Goal: Information Seeking & Learning: Learn about a topic

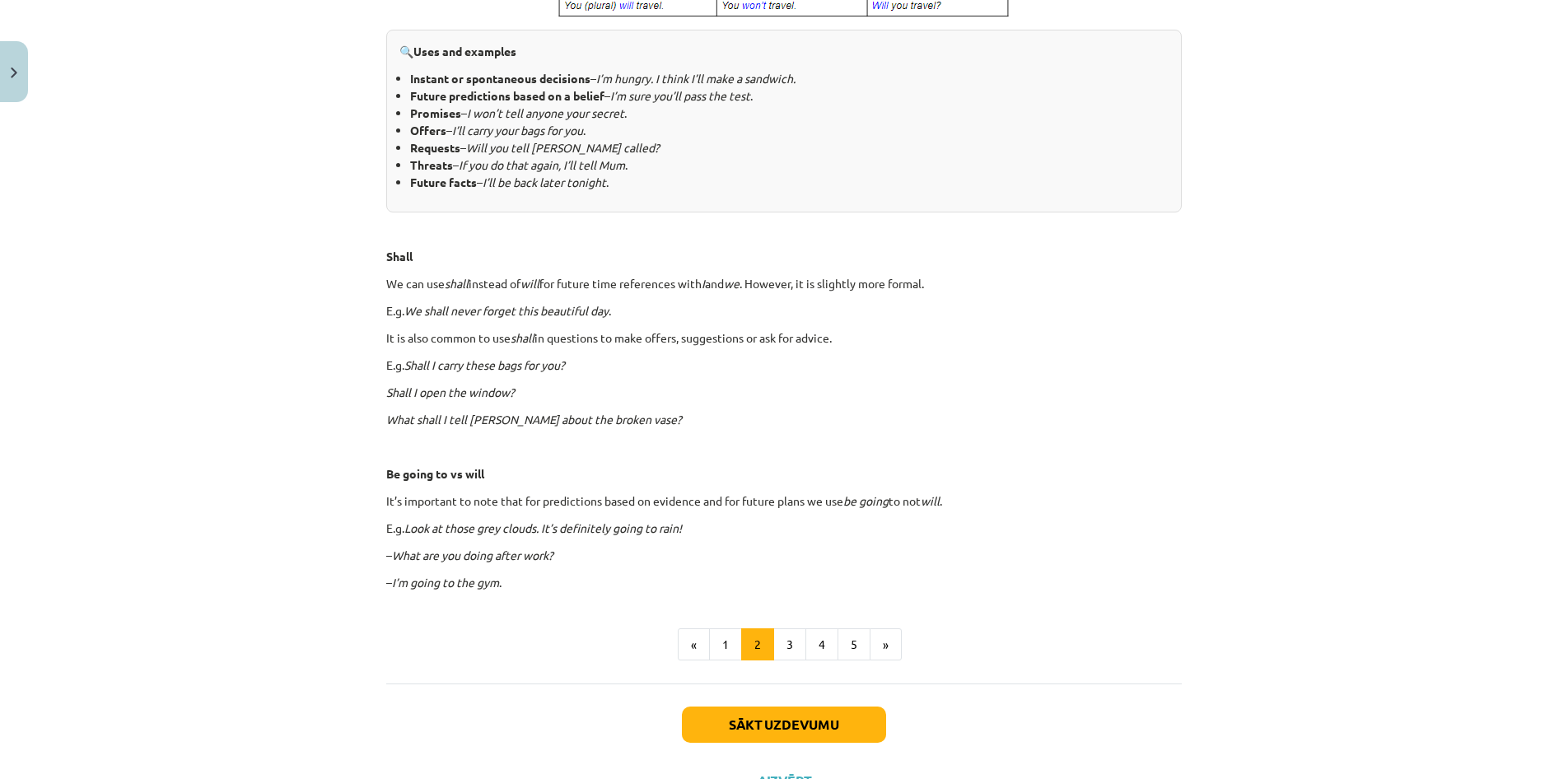
scroll to position [769, 0]
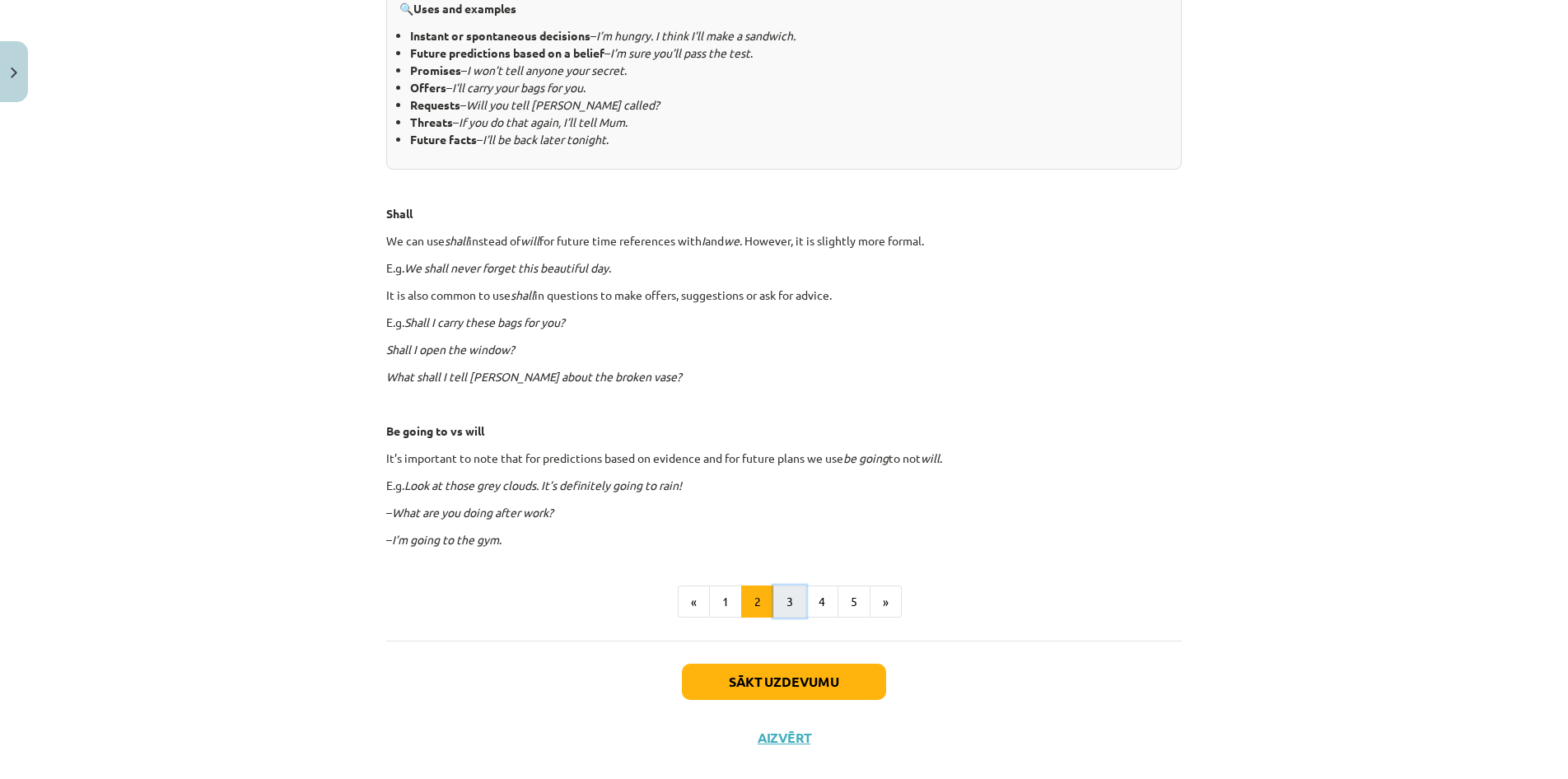
click at [796, 592] on button "3" at bounding box center [790, 602] width 33 height 33
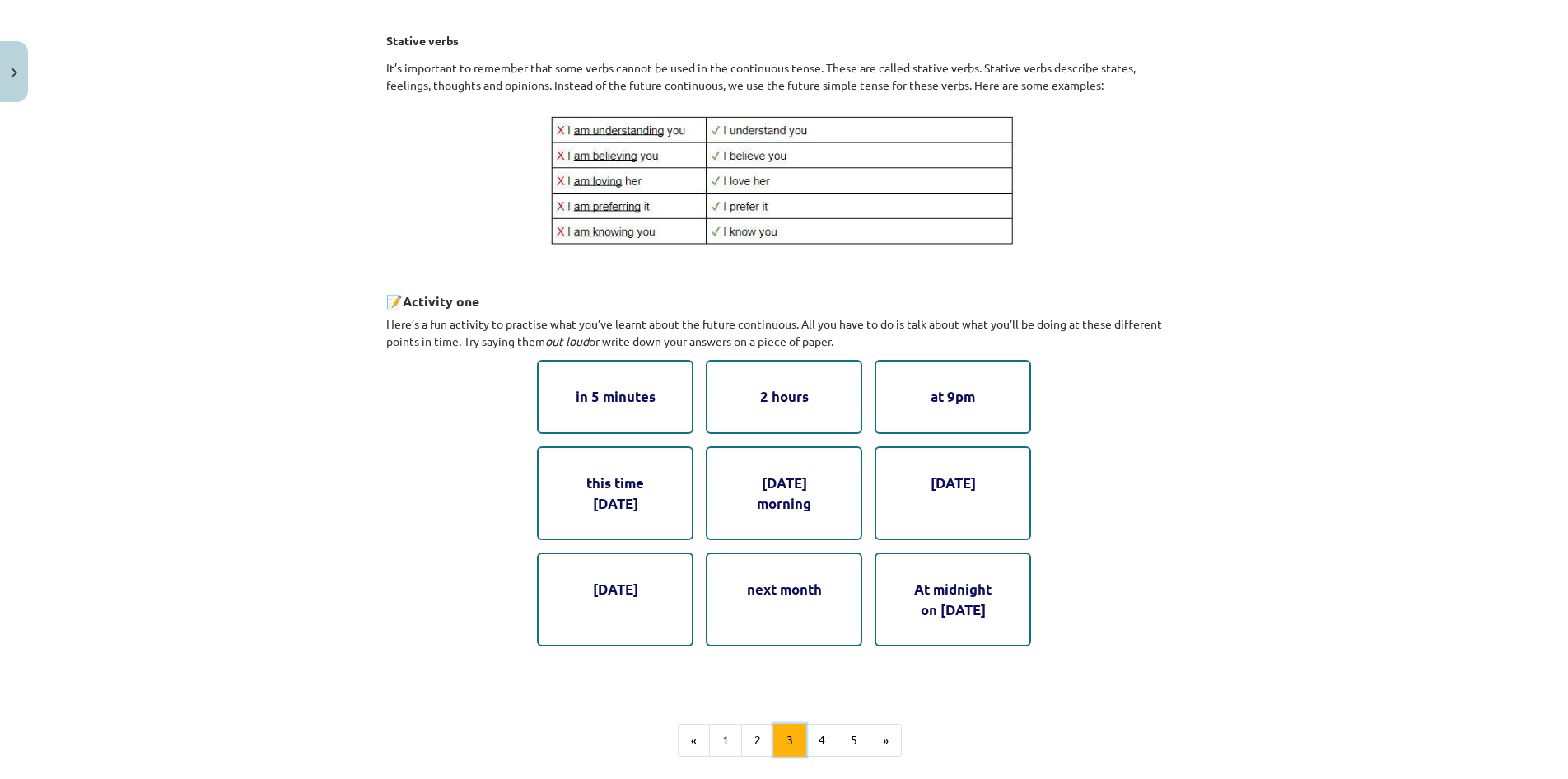
scroll to position [611, 0]
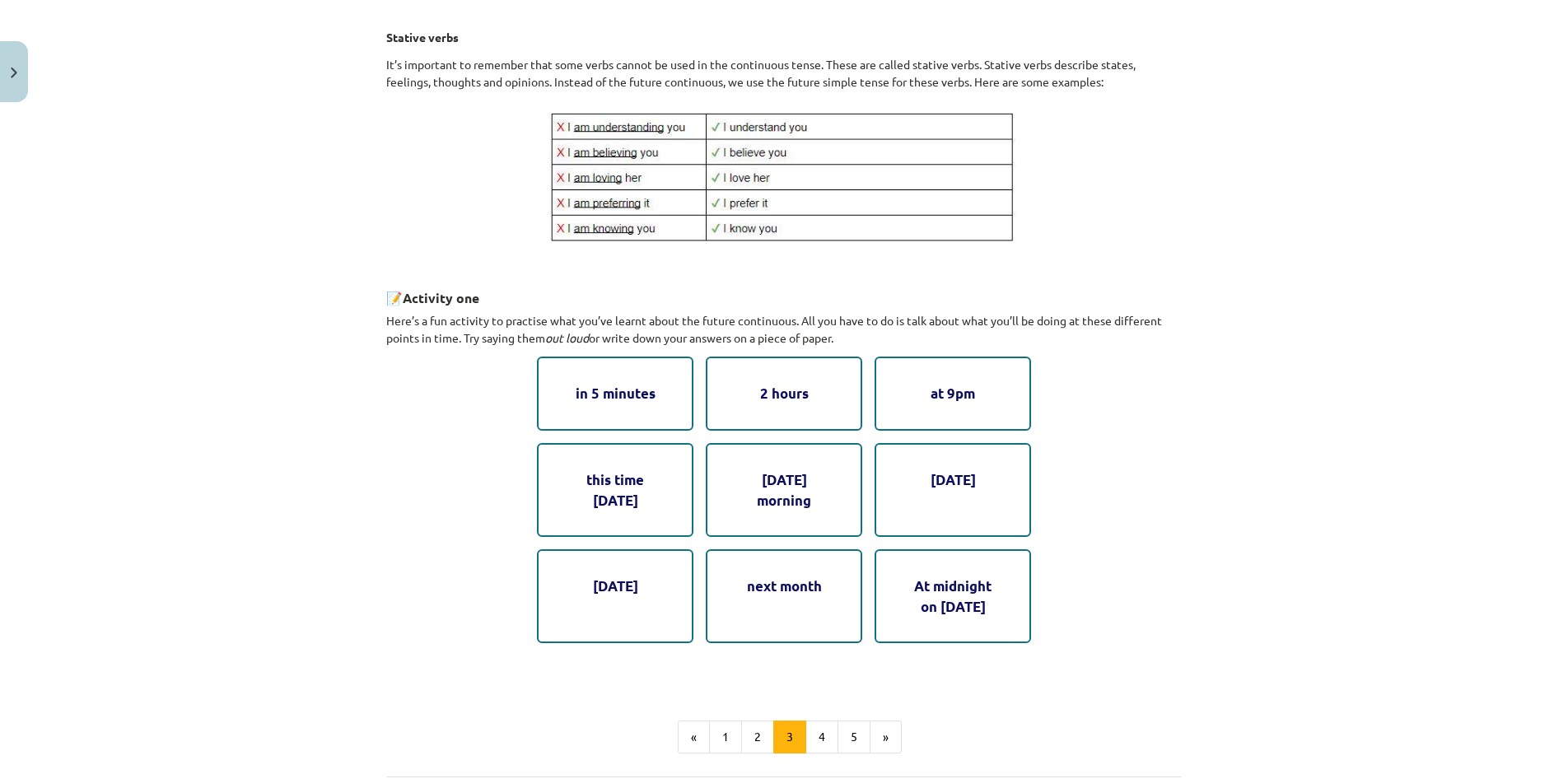
click at [604, 416] on div "in 5 minutes" at bounding box center [615, 393] width 157 height 74
click at [1046, 538] on div "2. Future continuous Now let’s move on to the future continuous. Generally, we …" at bounding box center [784, 184] width 796 height 1000
click at [822, 723] on button "4" at bounding box center [822, 737] width 33 height 33
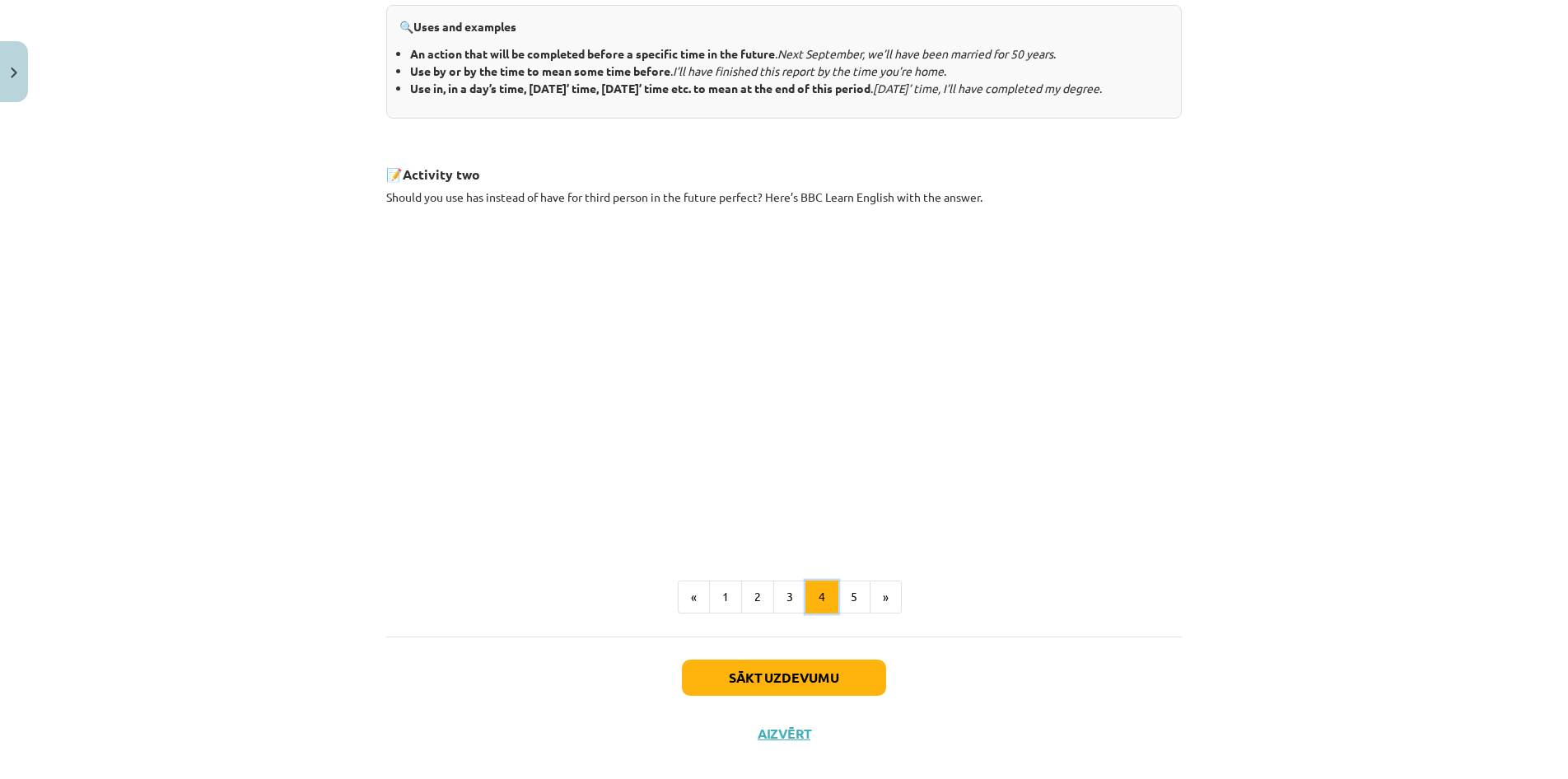
scroll to position [759, 0]
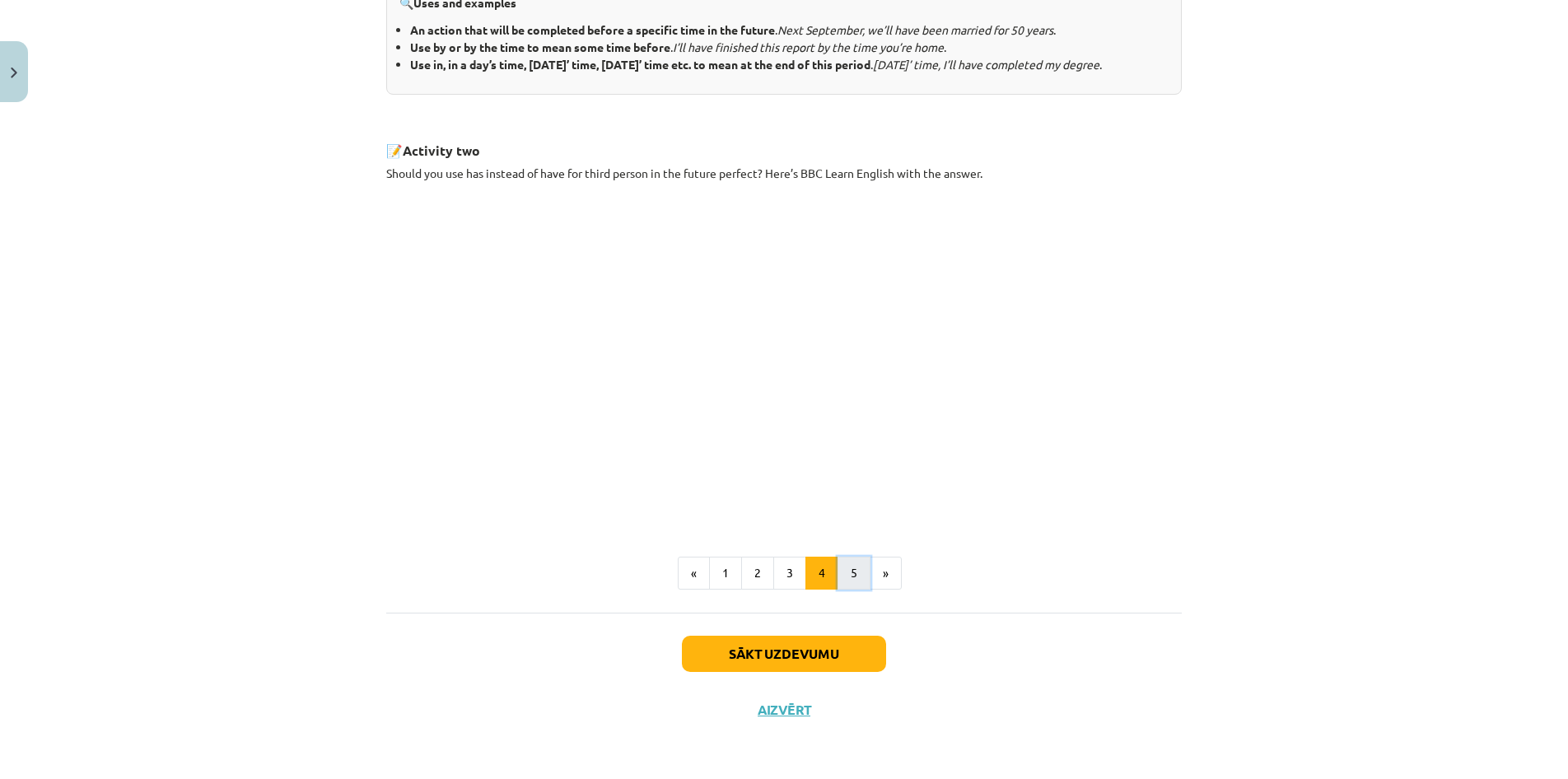
click at [849, 582] on button "5" at bounding box center [854, 573] width 33 height 33
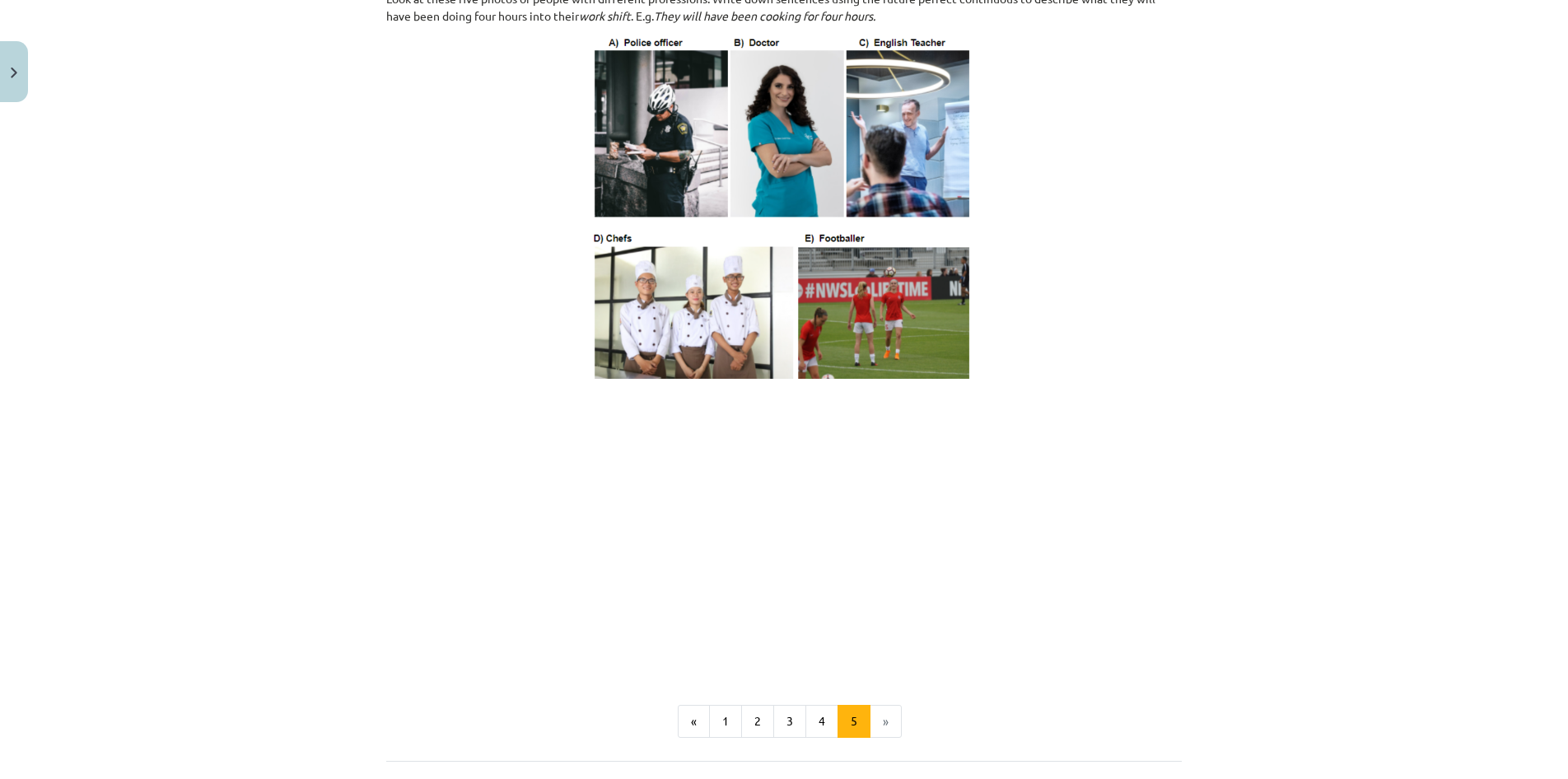
scroll to position [870, 0]
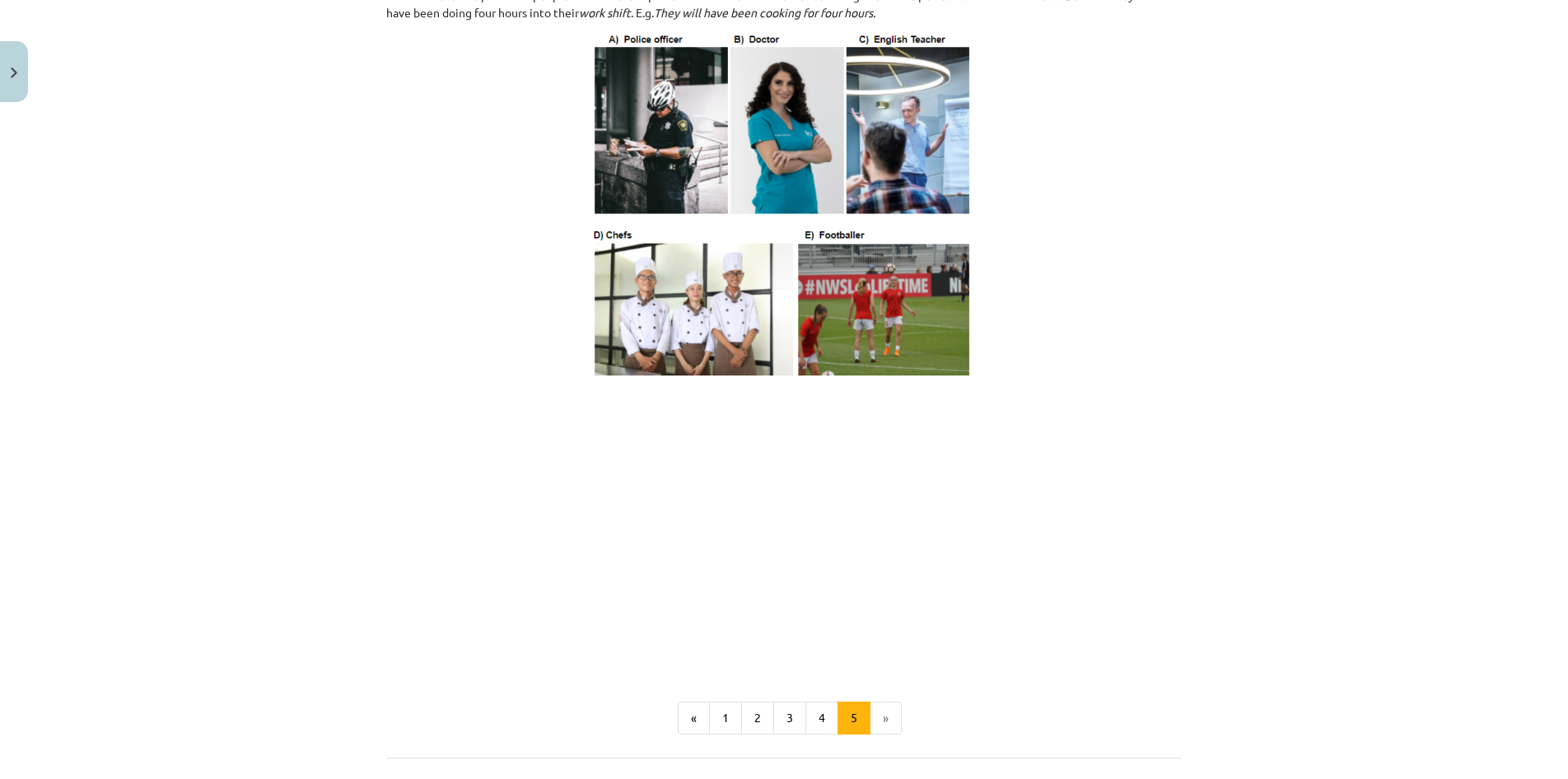
click at [879, 734] on li "»" at bounding box center [886, 718] width 32 height 33
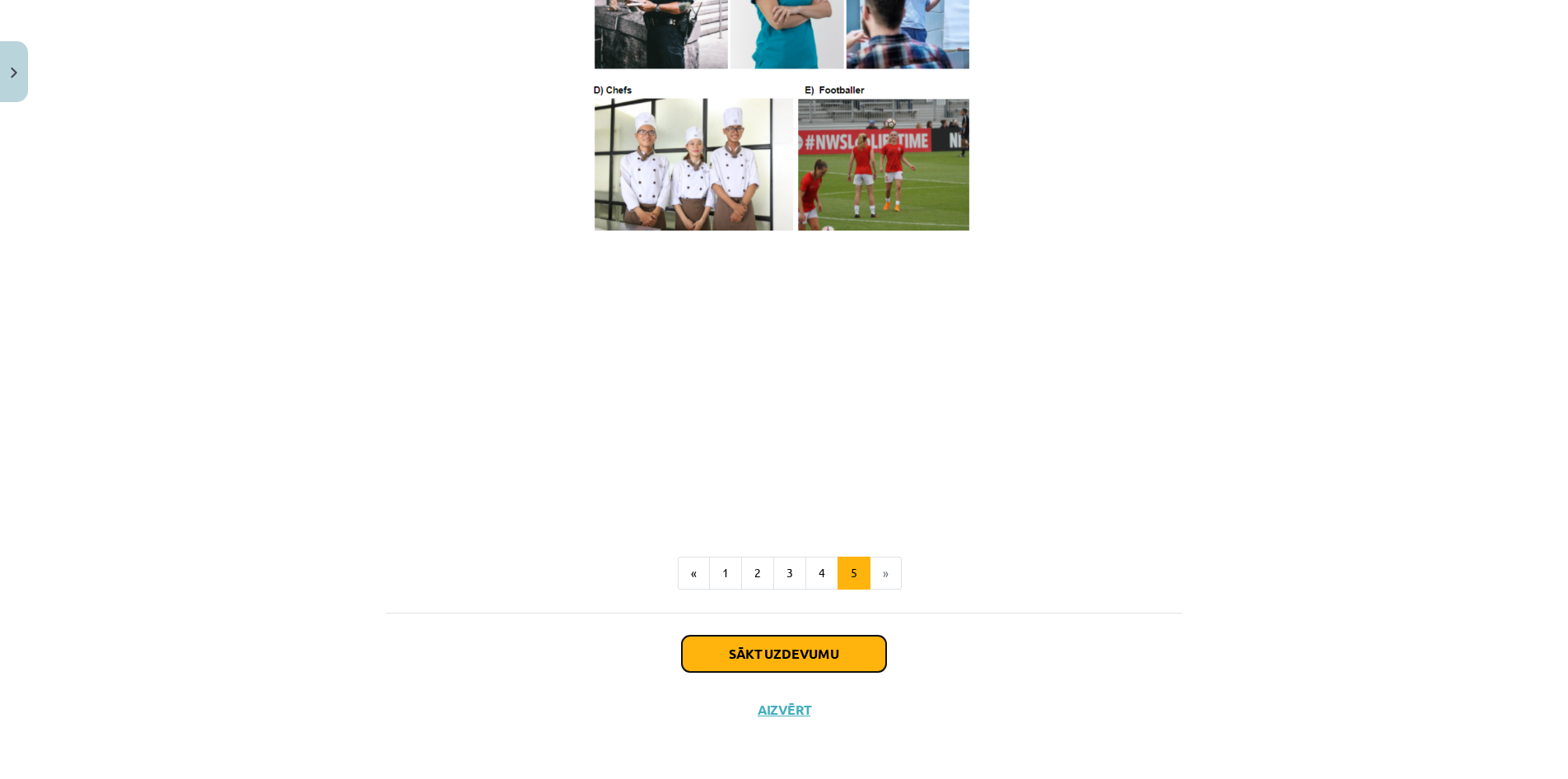
click at [849, 640] on button "Sākt uzdevumu" at bounding box center [784, 654] width 205 height 36
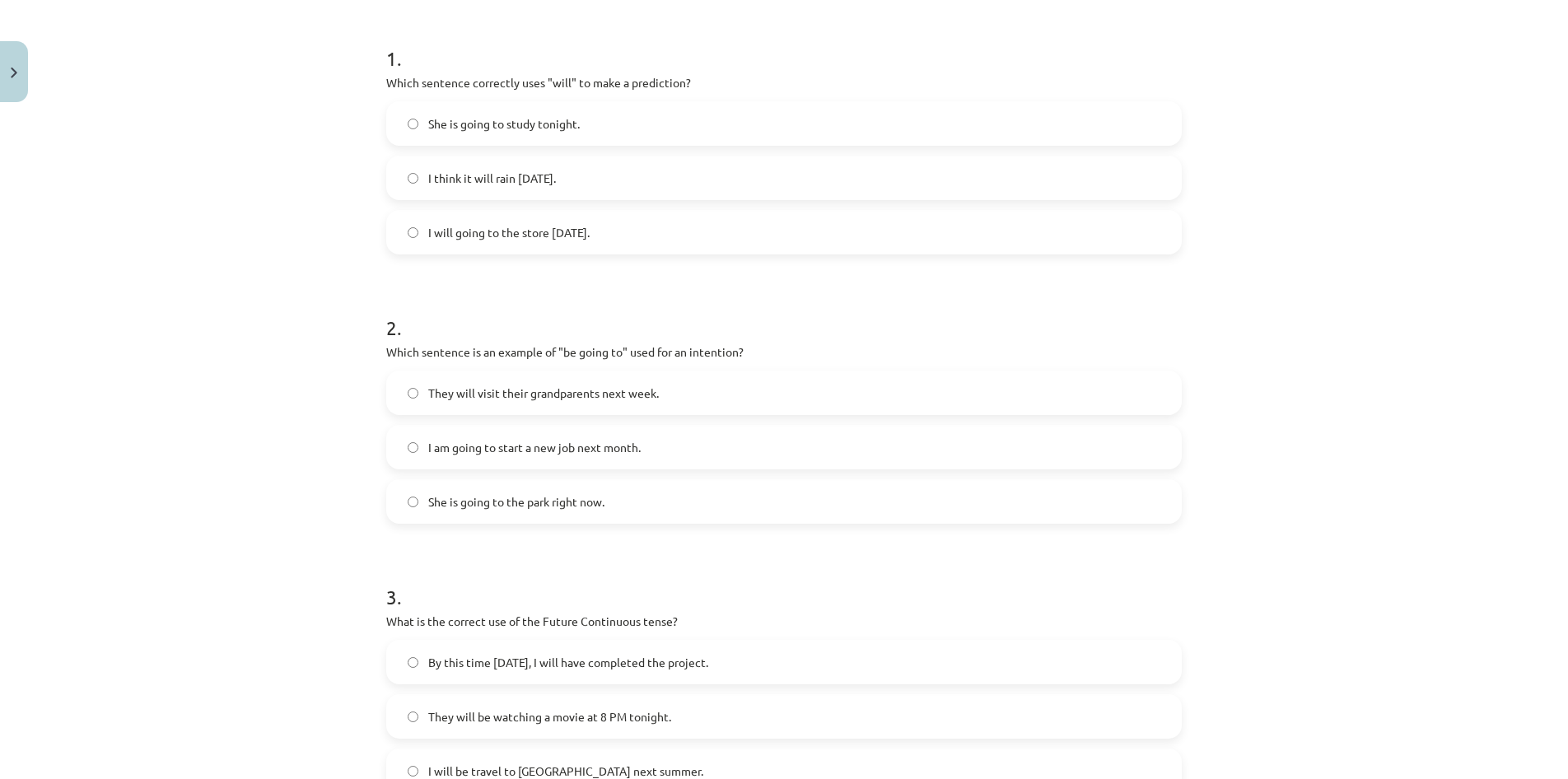
scroll to position [73, 0]
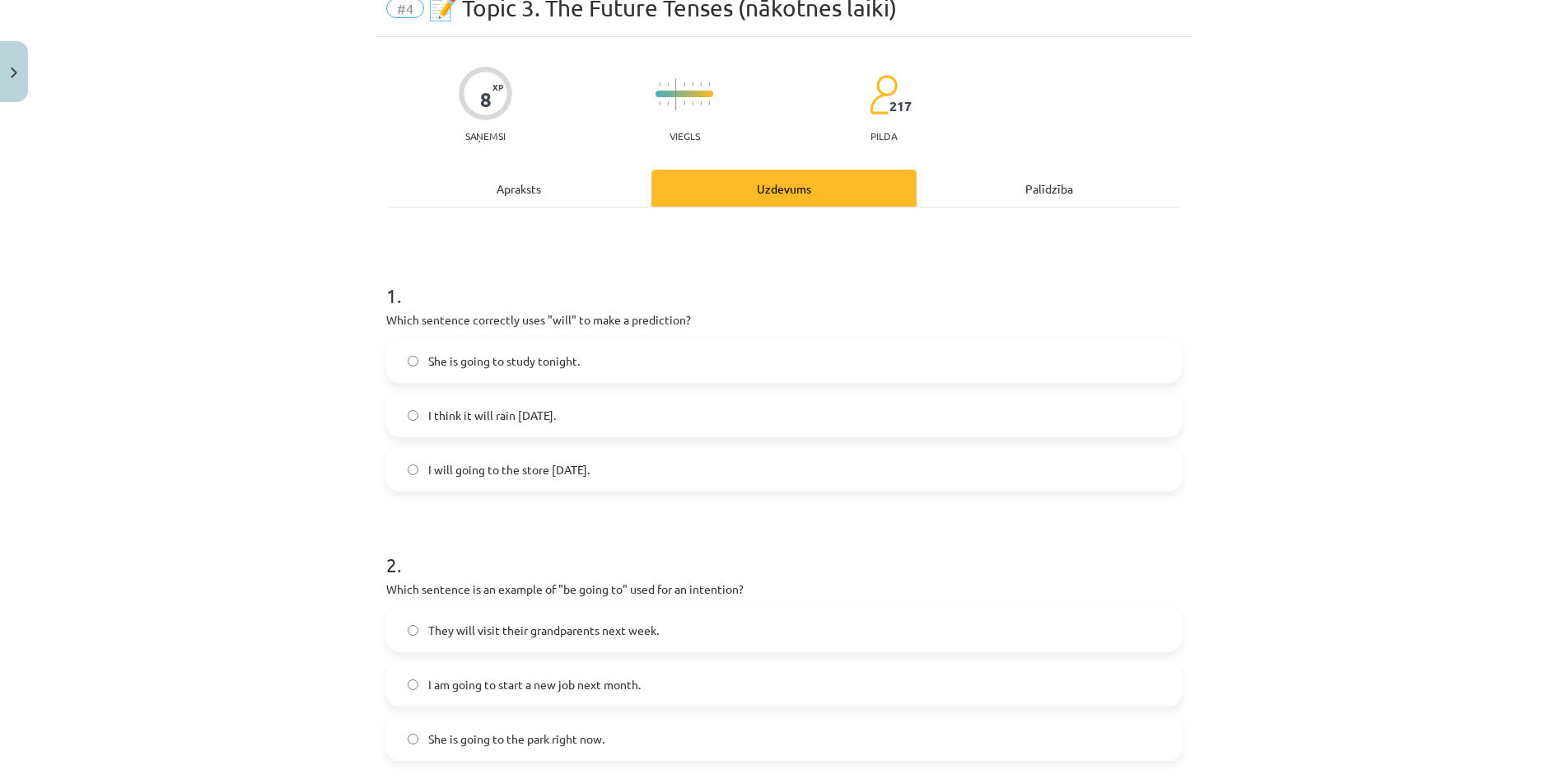
click at [406, 415] on label "I think it will rain tomorrow." at bounding box center [784, 415] width 792 height 41
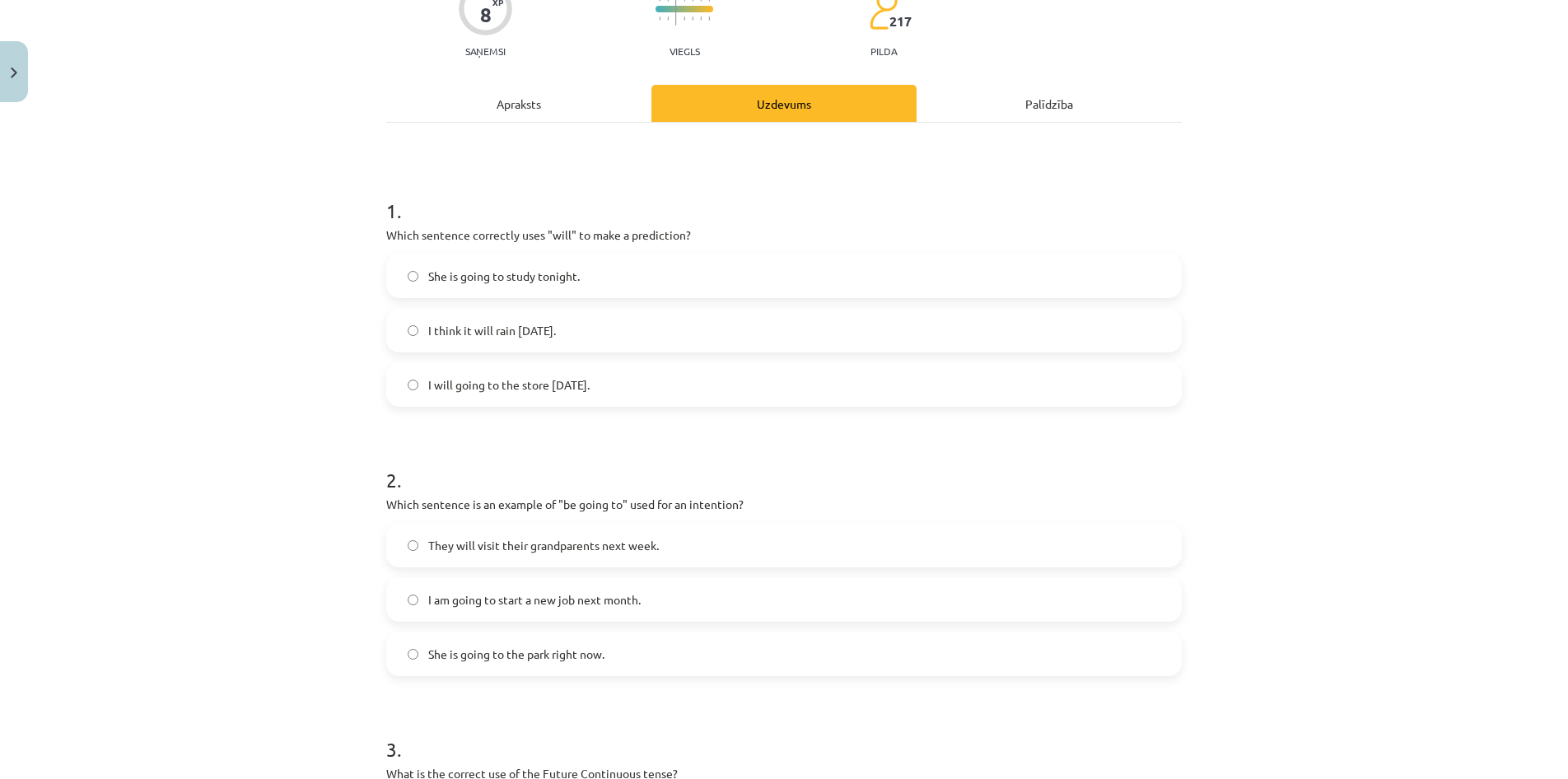
scroll to position [230, 0]
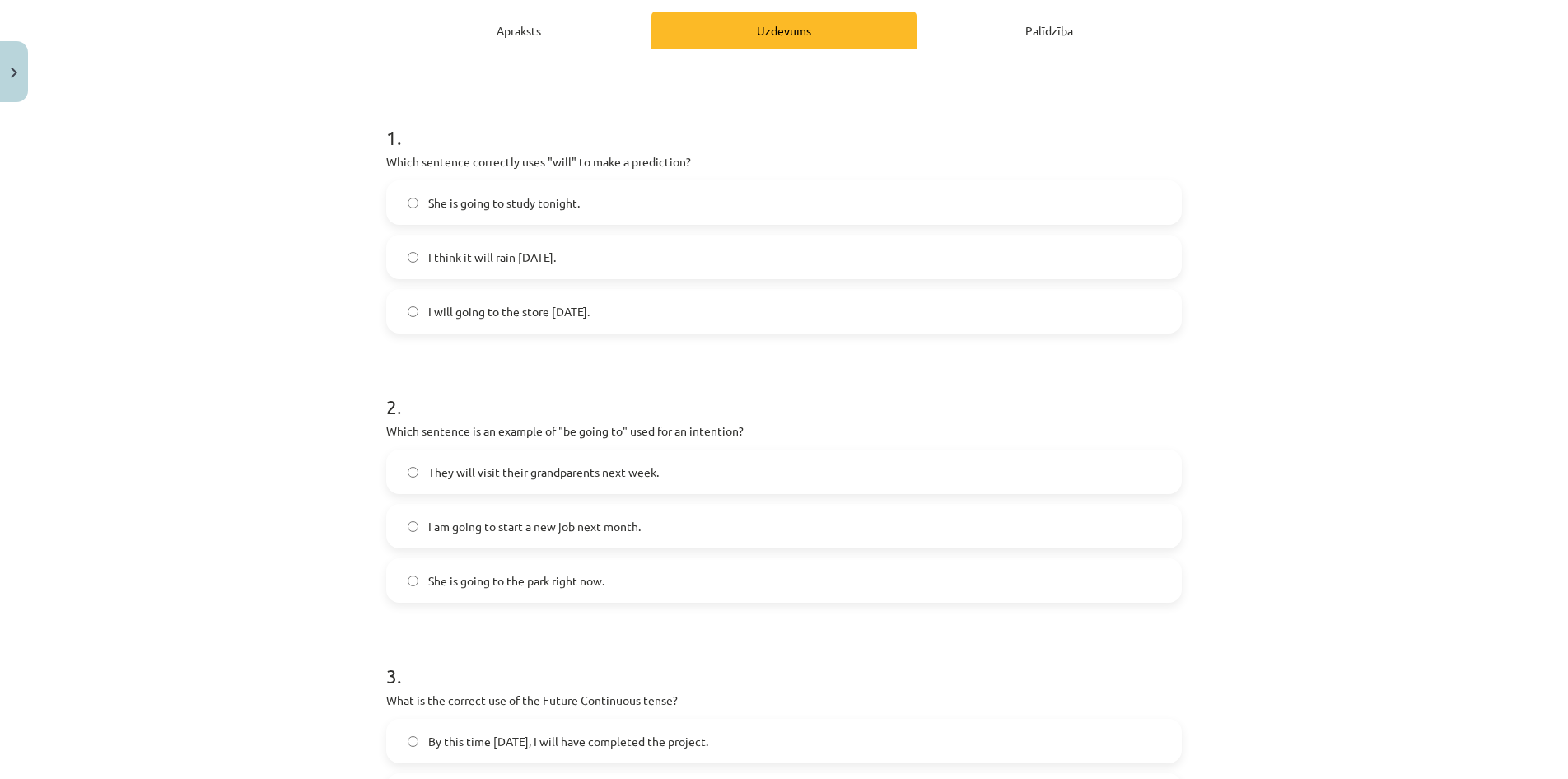
click at [414, 573] on label "She is going to the park right now." at bounding box center [784, 580] width 792 height 41
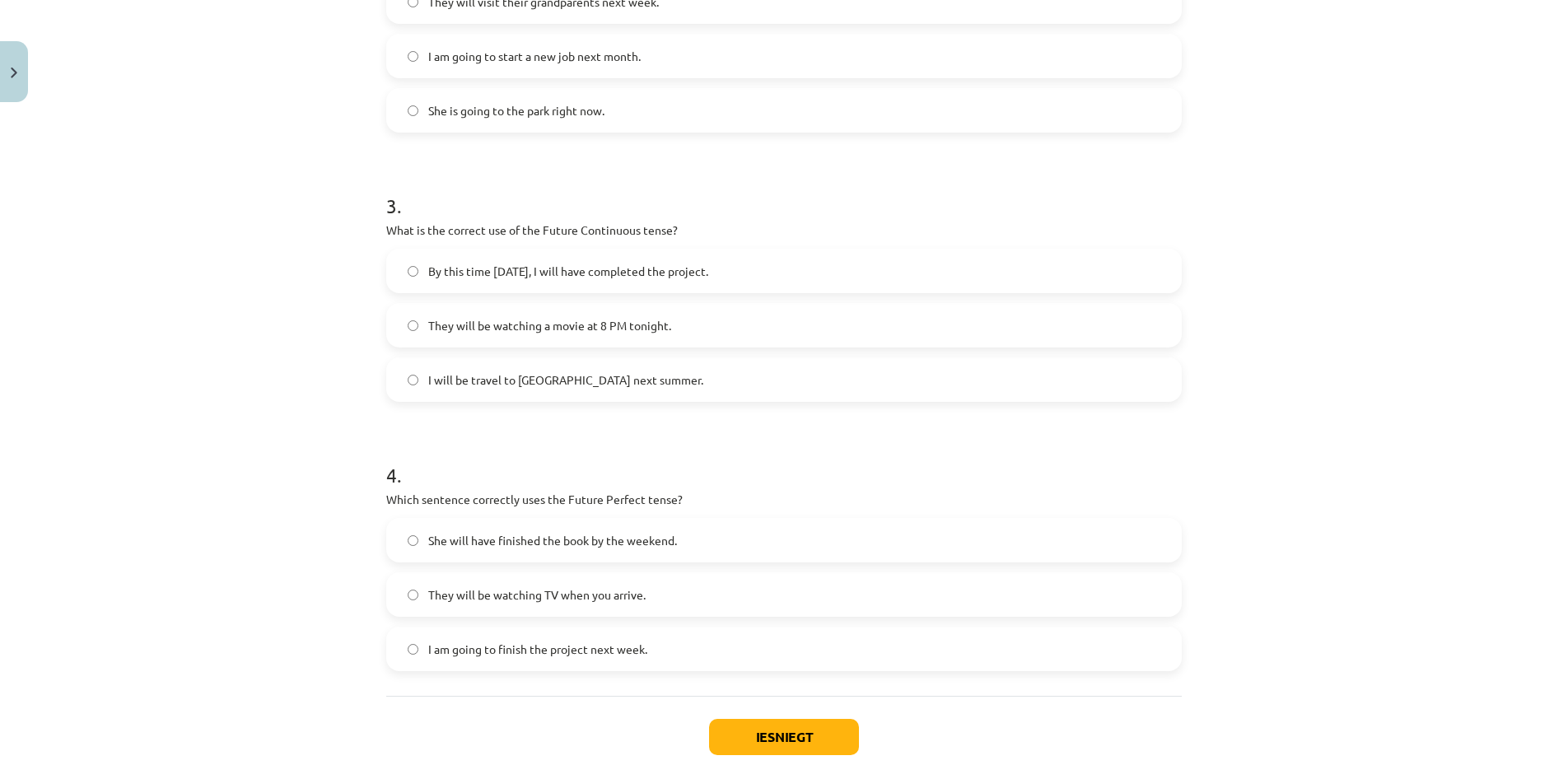
scroll to position [705, 0]
click at [754, 721] on button "Iesniegt" at bounding box center [784, 733] width 150 height 36
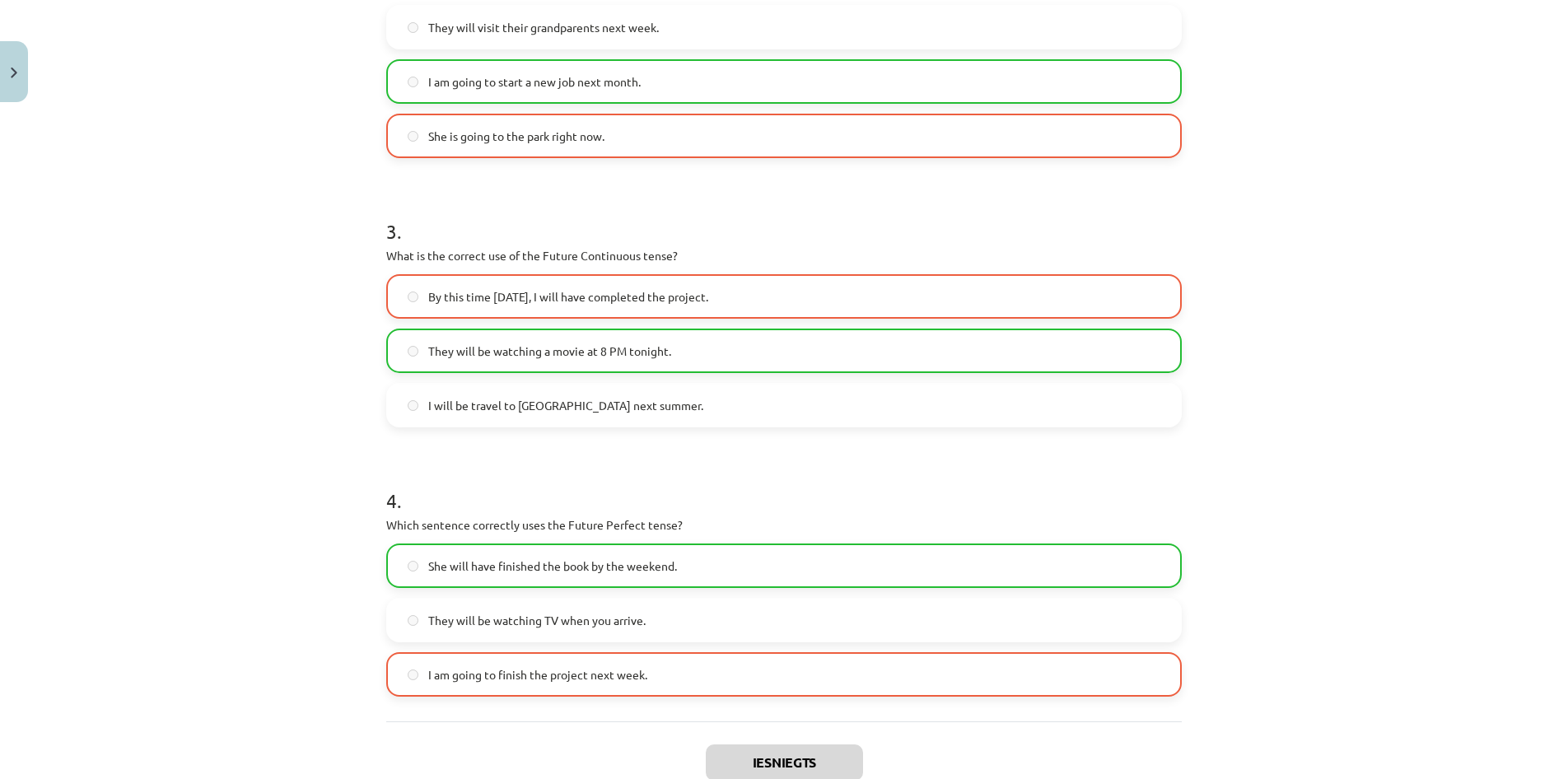
scroll to position [679, 0]
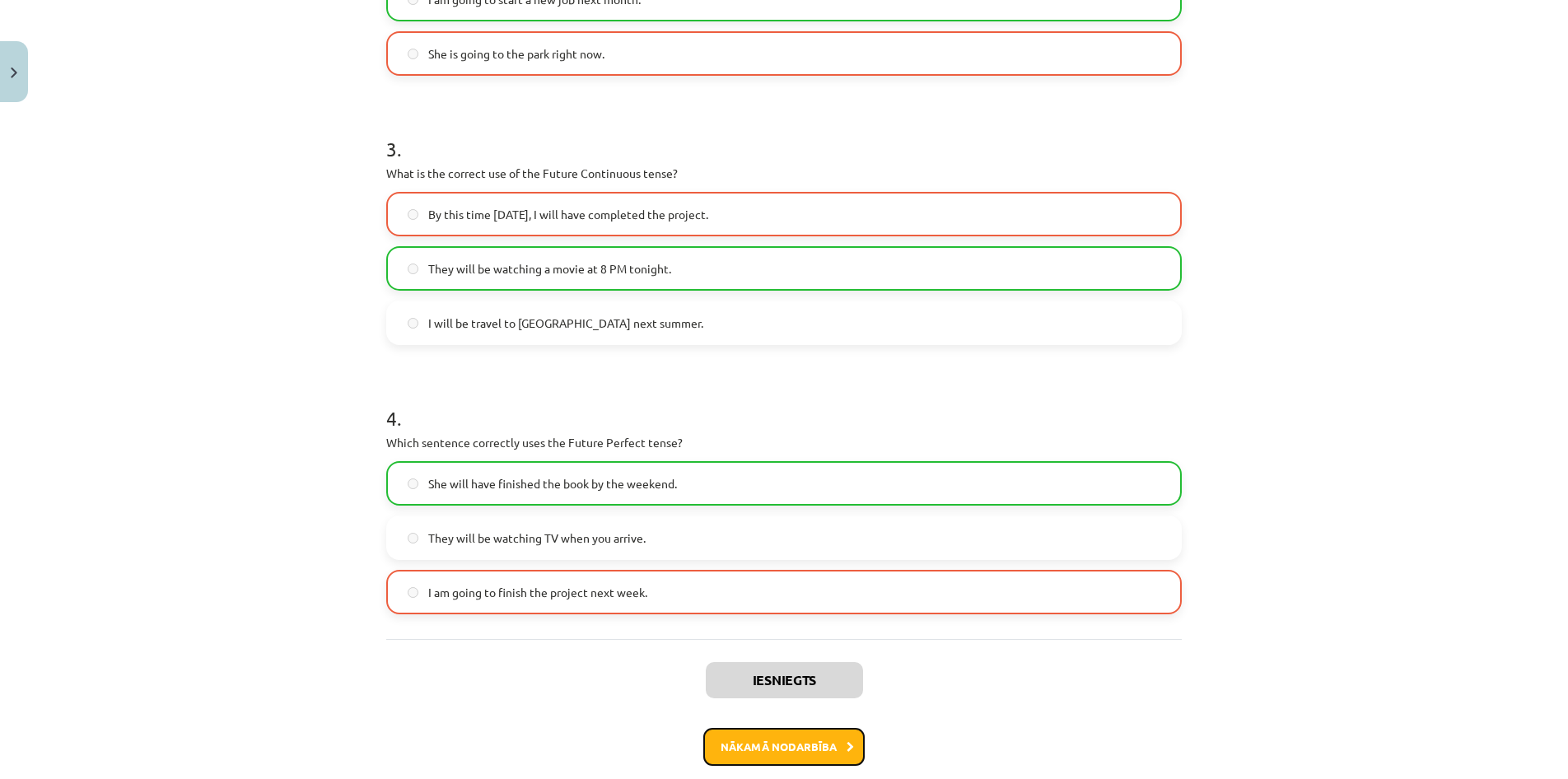
click at [840, 744] on button "Nākamā nodarbība" at bounding box center [784, 746] width 162 height 38
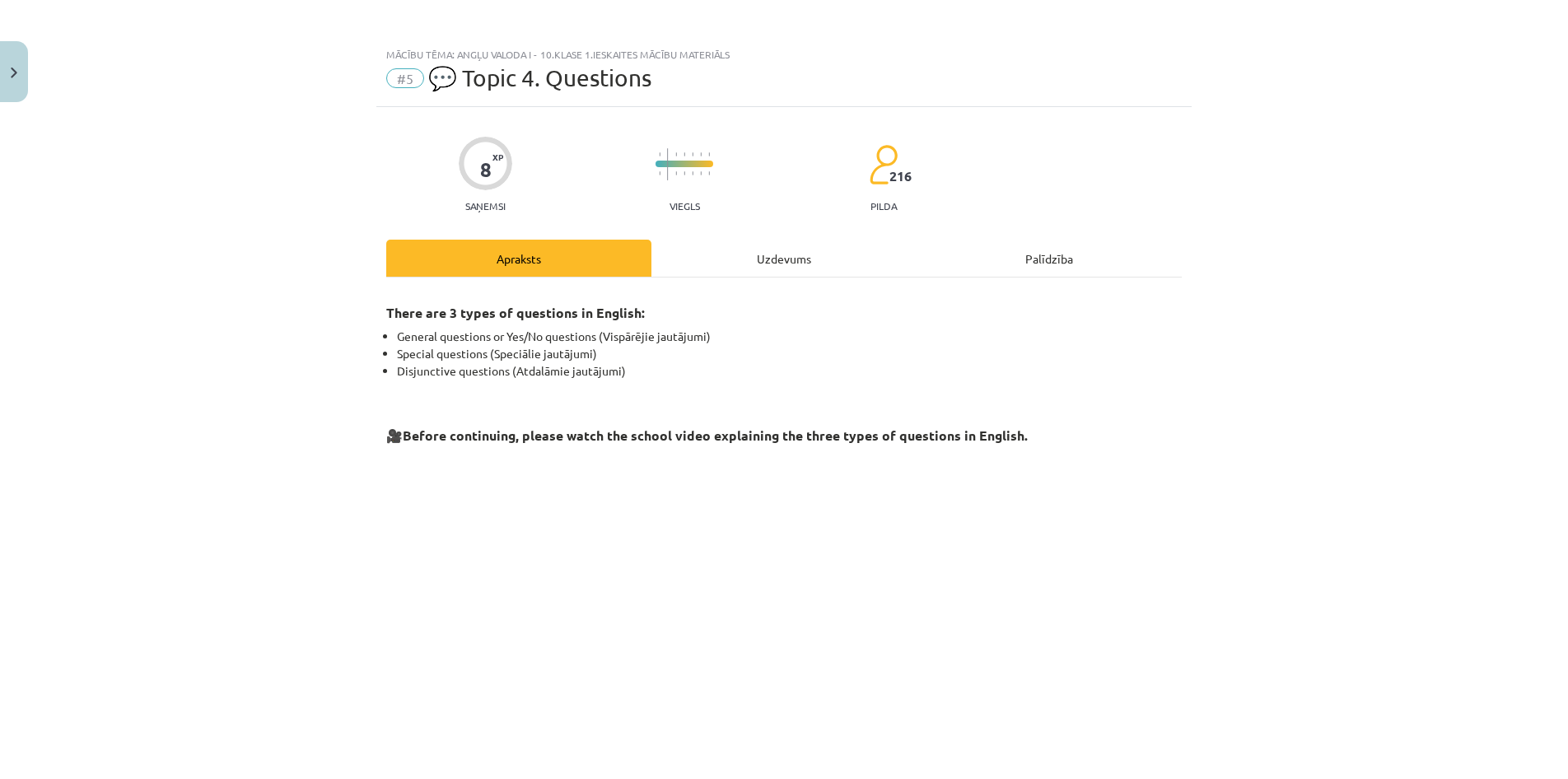
scroll to position [0, 0]
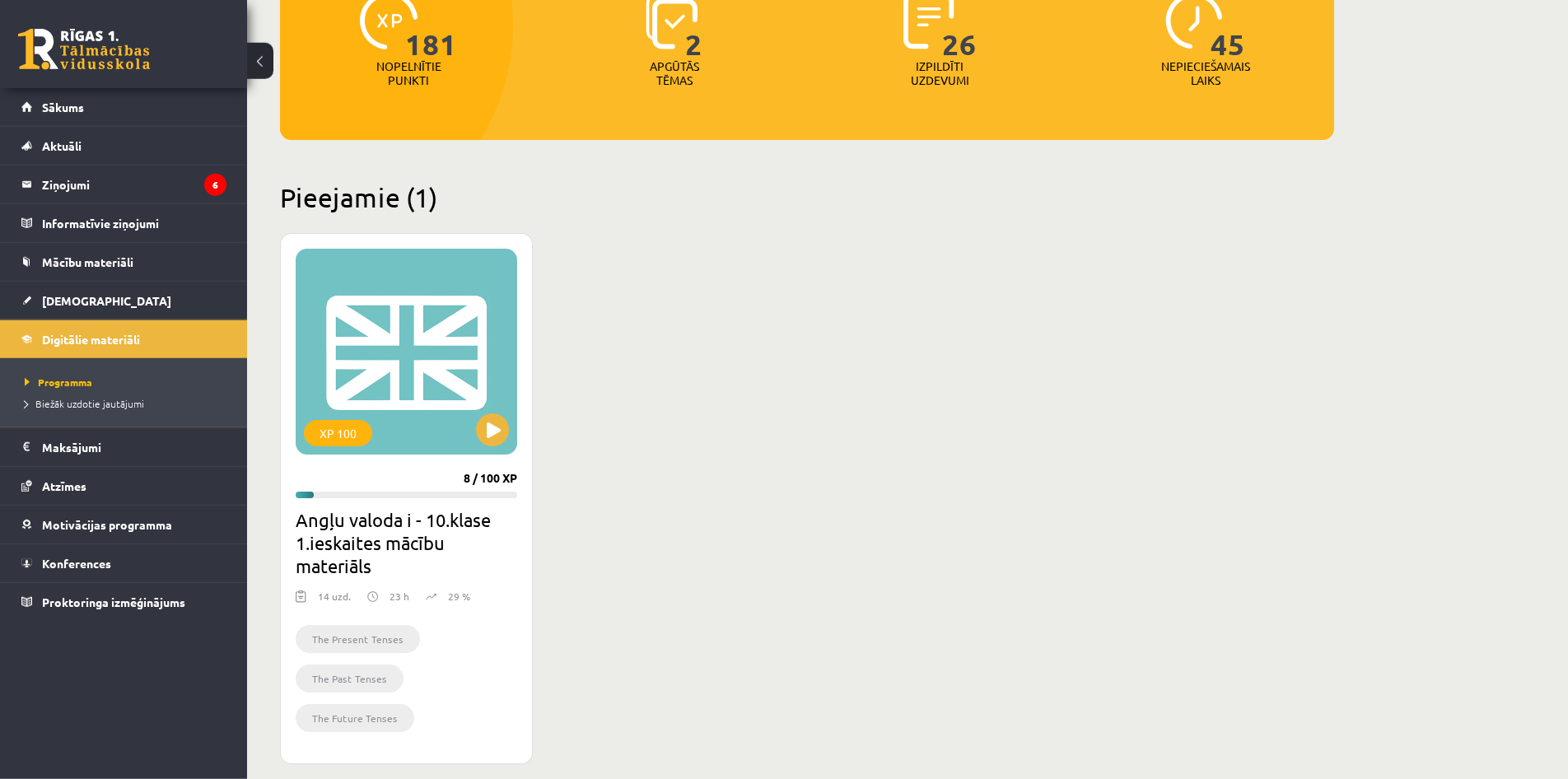
scroll to position [252, 0]
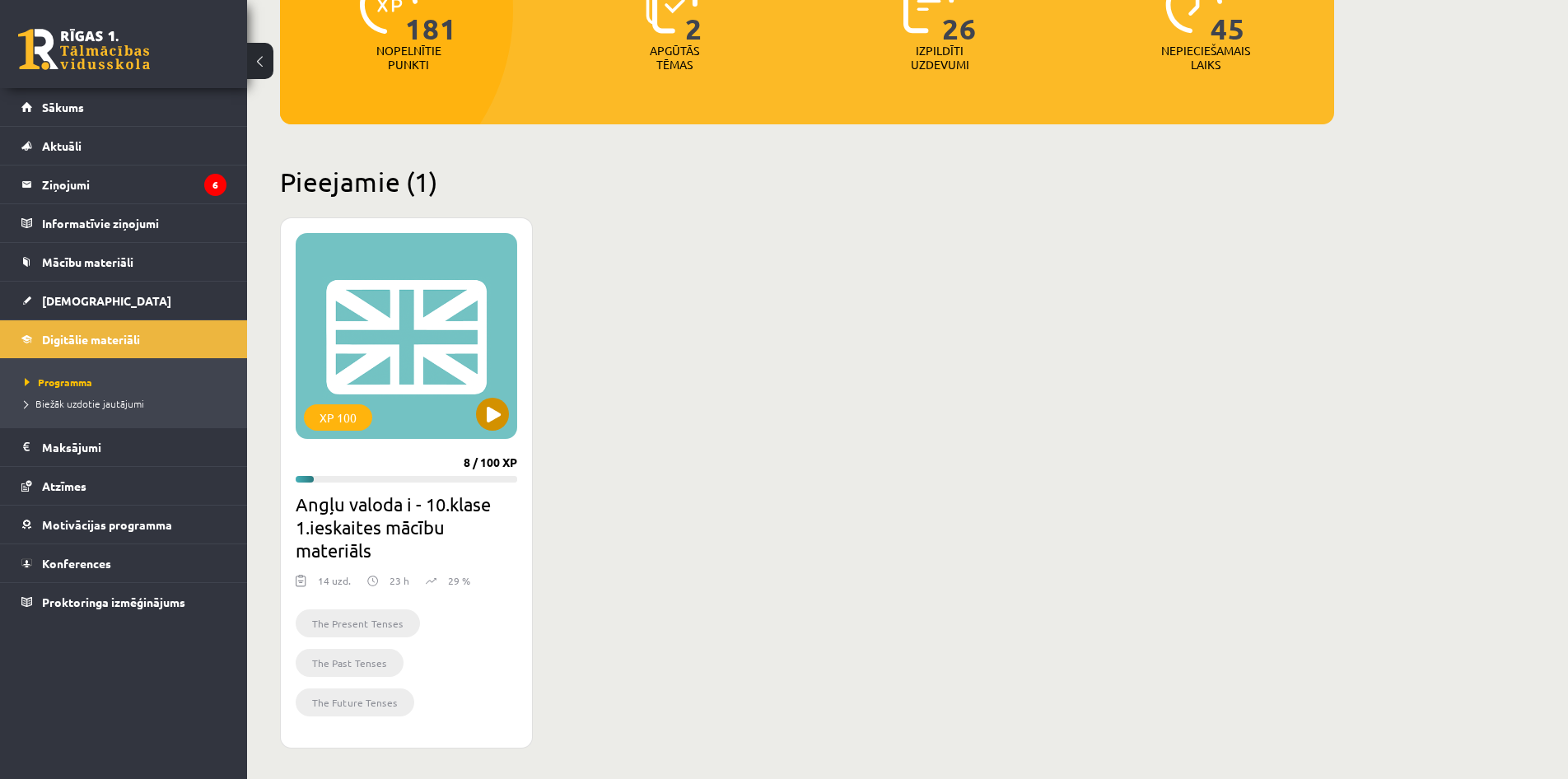
click at [471, 294] on div "XP 100" at bounding box center [406, 336] width 222 height 205
click at [466, 410] on div "XP 100" at bounding box center [406, 336] width 222 height 205
